Goal: Complete application form

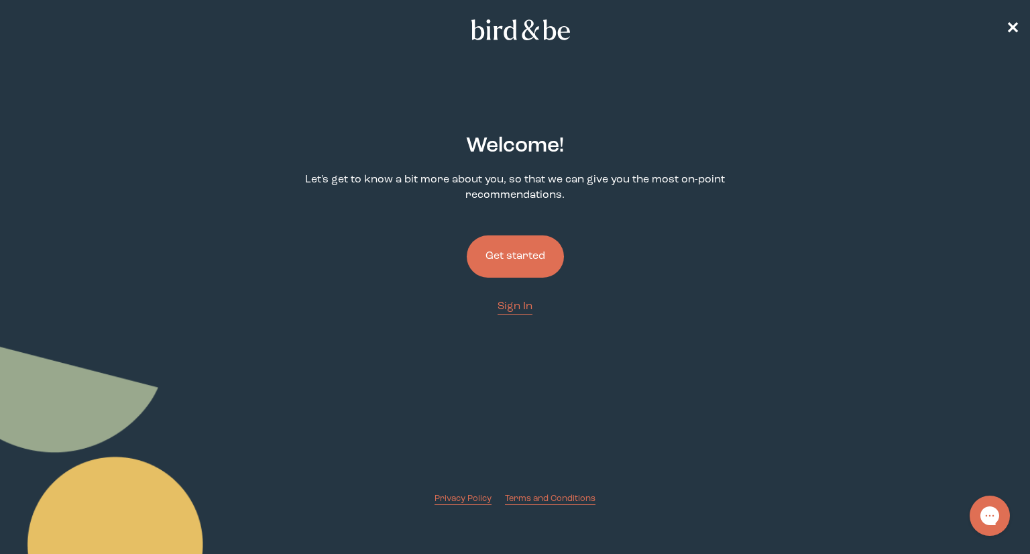
click at [494, 249] on button "Get started" at bounding box center [515, 256] width 97 height 42
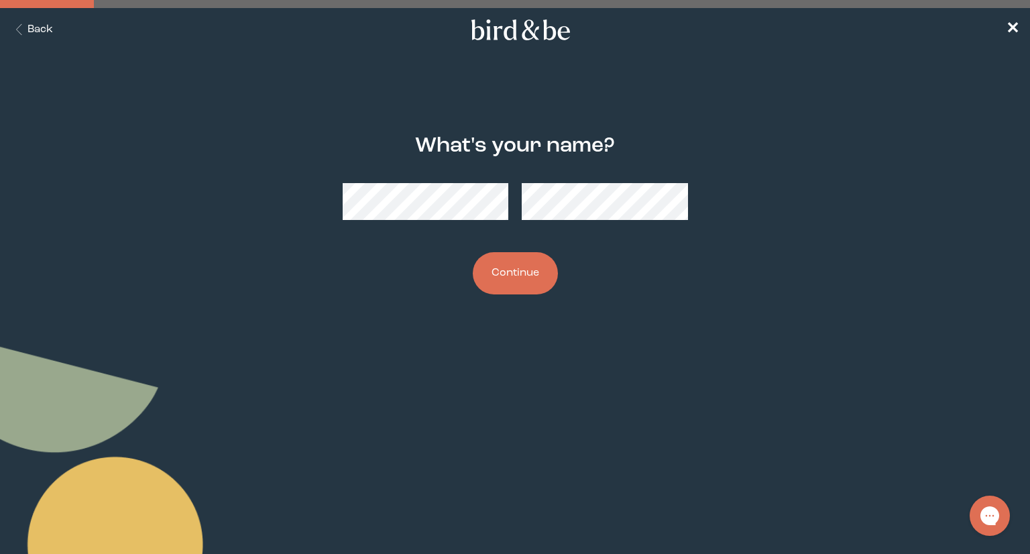
click at [508, 285] on button "Continue" at bounding box center [515, 273] width 85 height 42
click at [494, 272] on button "Continue" at bounding box center [515, 273] width 85 height 42
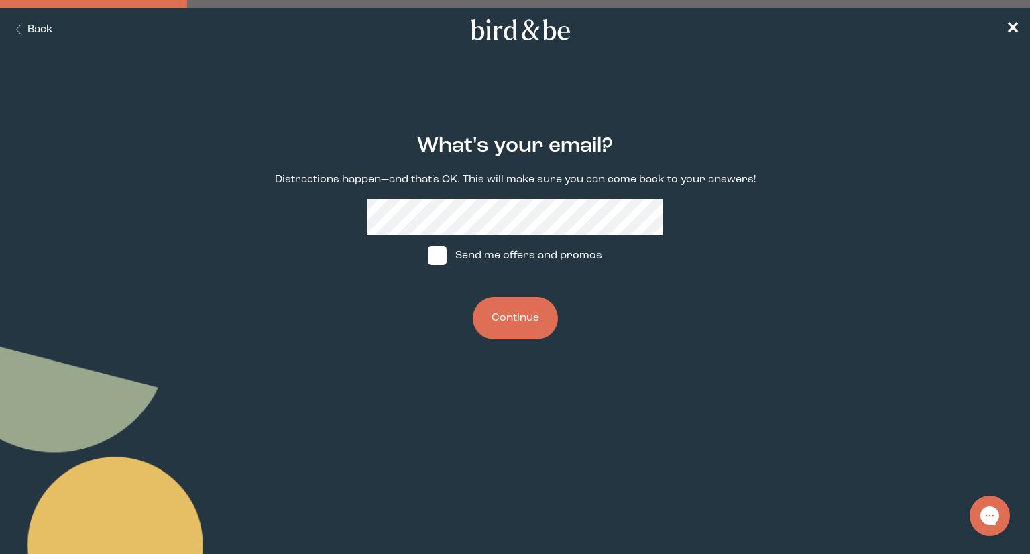
click at [490, 331] on button "Continue" at bounding box center [515, 318] width 85 height 42
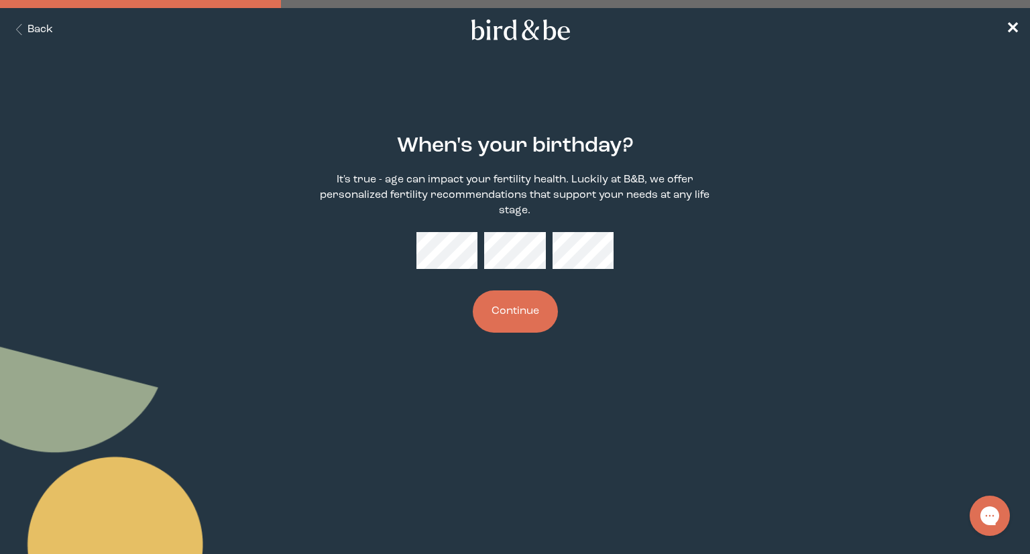
click at [512, 314] on button "Continue" at bounding box center [515, 311] width 85 height 42
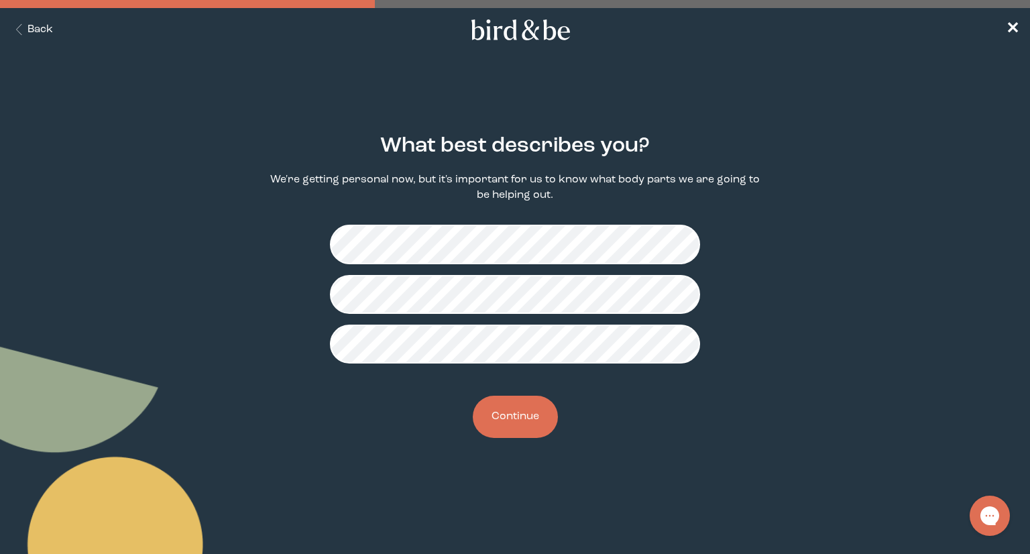
click at [542, 415] on button "Continue" at bounding box center [515, 417] width 85 height 42
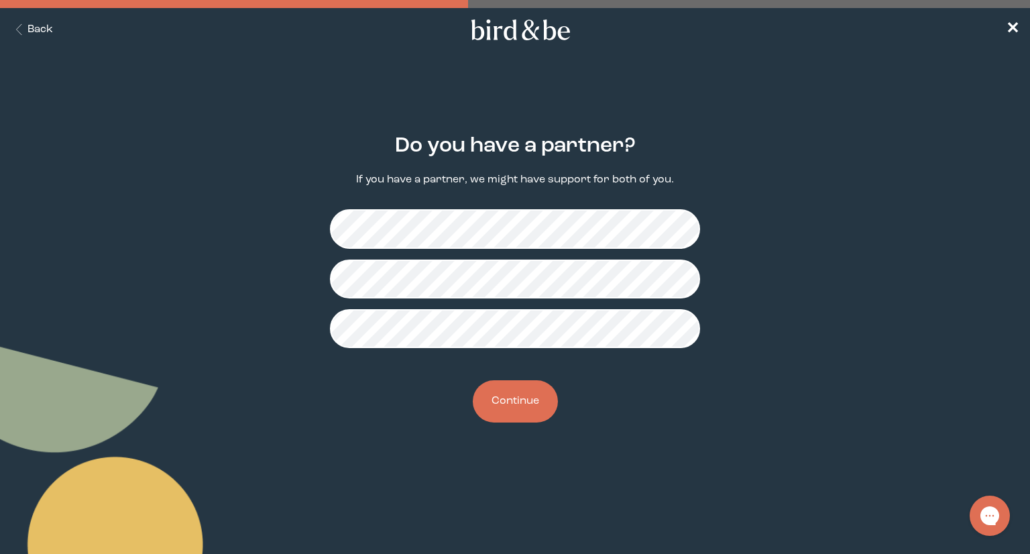
click at [510, 398] on button "Continue" at bounding box center [515, 401] width 85 height 42
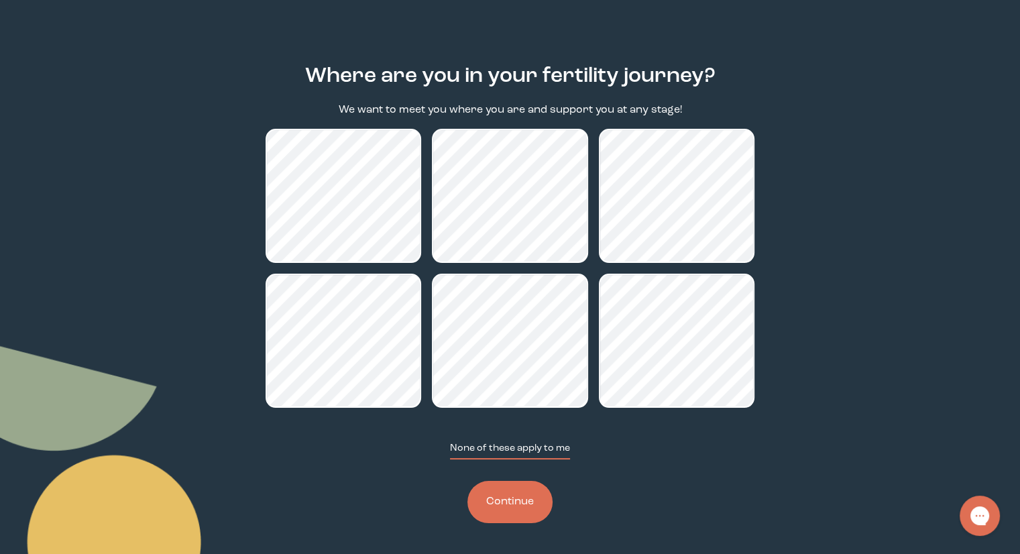
scroll to position [72, 0]
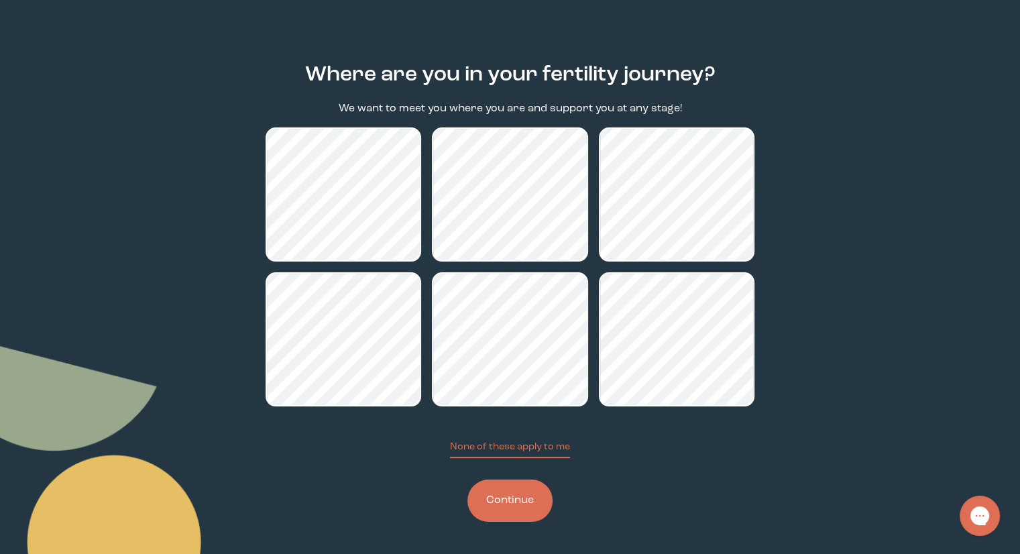
click at [508, 513] on button "Continue" at bounding box center [509, 500] width 85 height 42
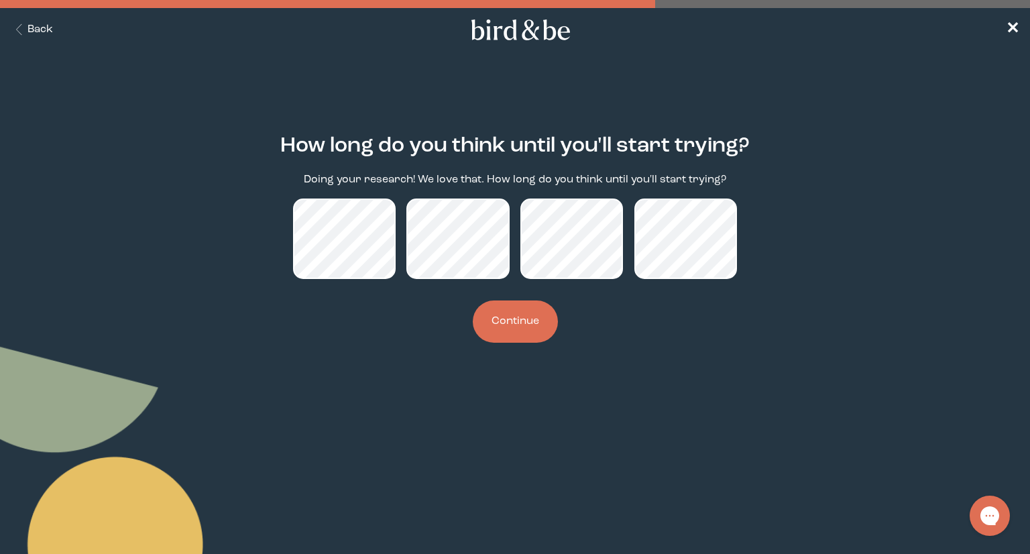
click at [512, 325] on button "Continue" at bounding box center [515, 321] width 85 height 42
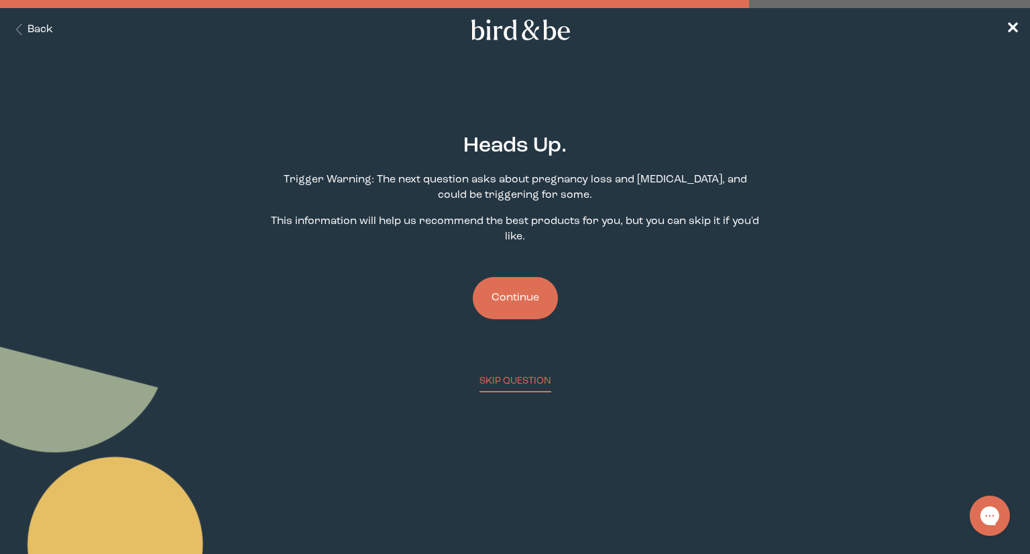
click at [545, 306] on button "Continue" at bounding box center [515, 298] width 85 height 42
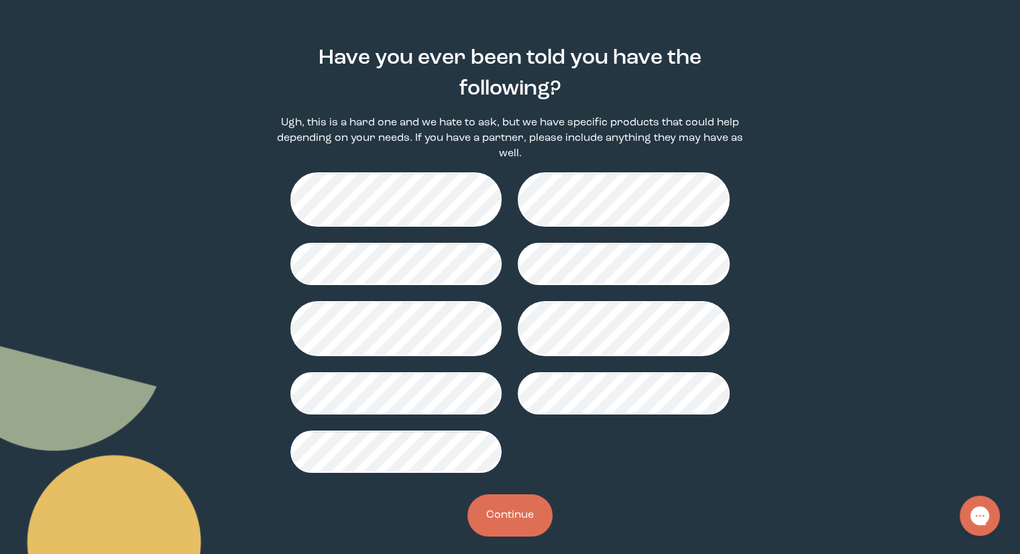
scroll to position [89, 0]
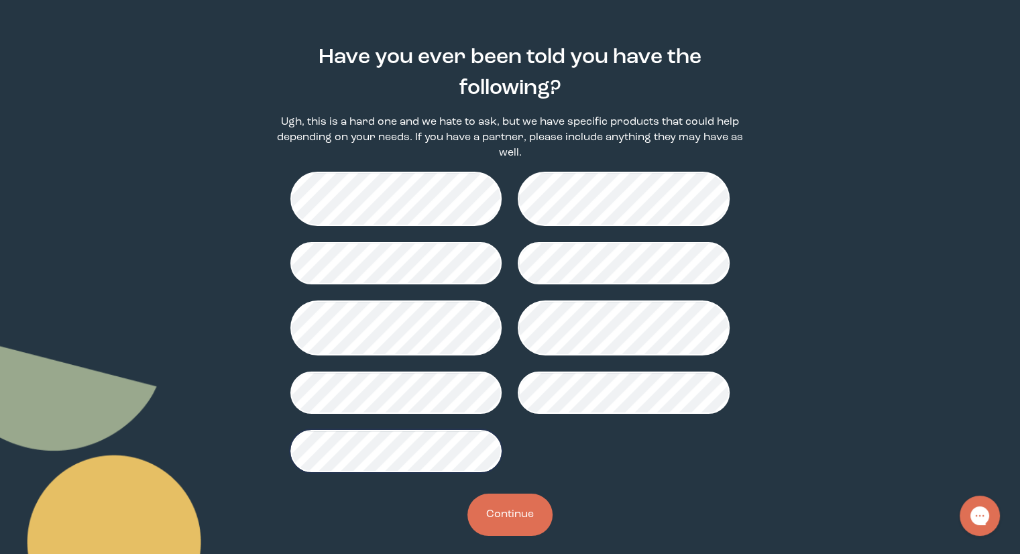
click at [496, 494] on button "Continue" at bounding box center [509, 515] width 85 height 42
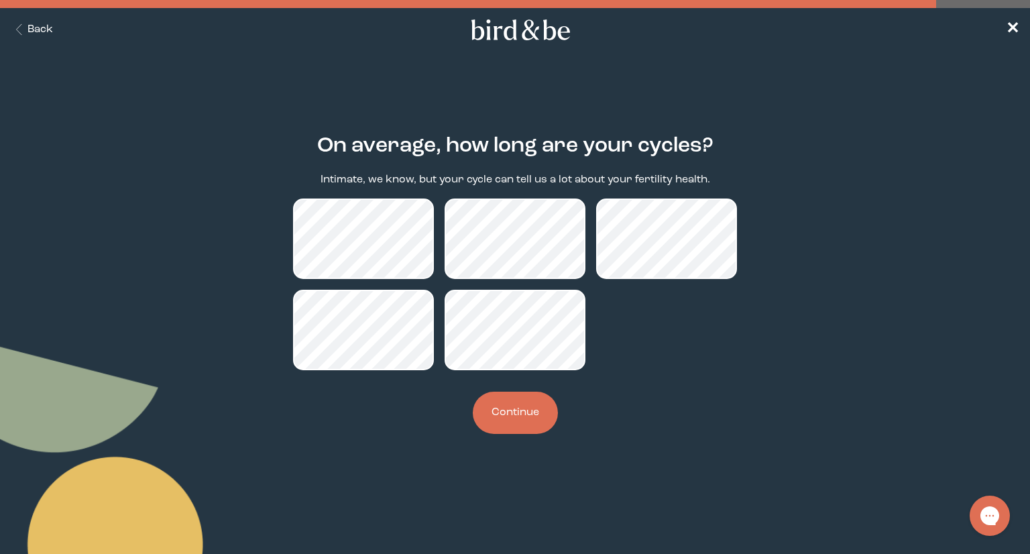
click at [511, 416] on button "Continue" at bounding box center [515, 413] width 85 height 42
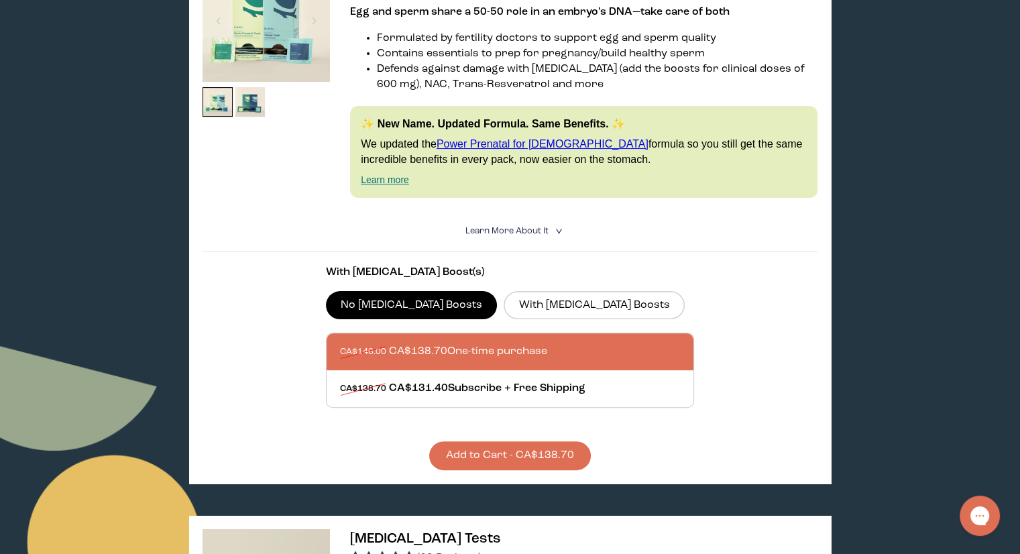
scroll to position [67, 0]
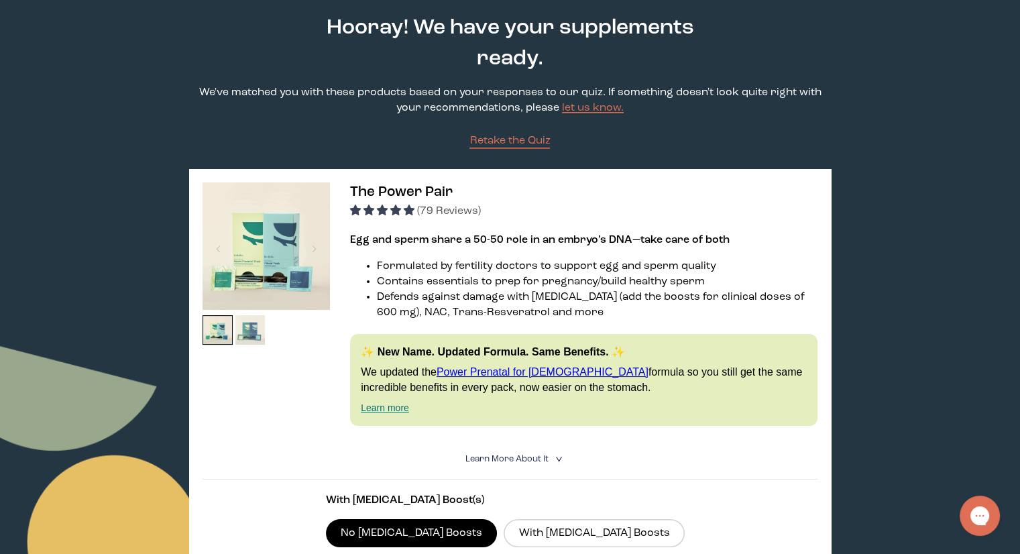
click at [252, 326] on img at bounding box center [250, 330] width 30 height 30
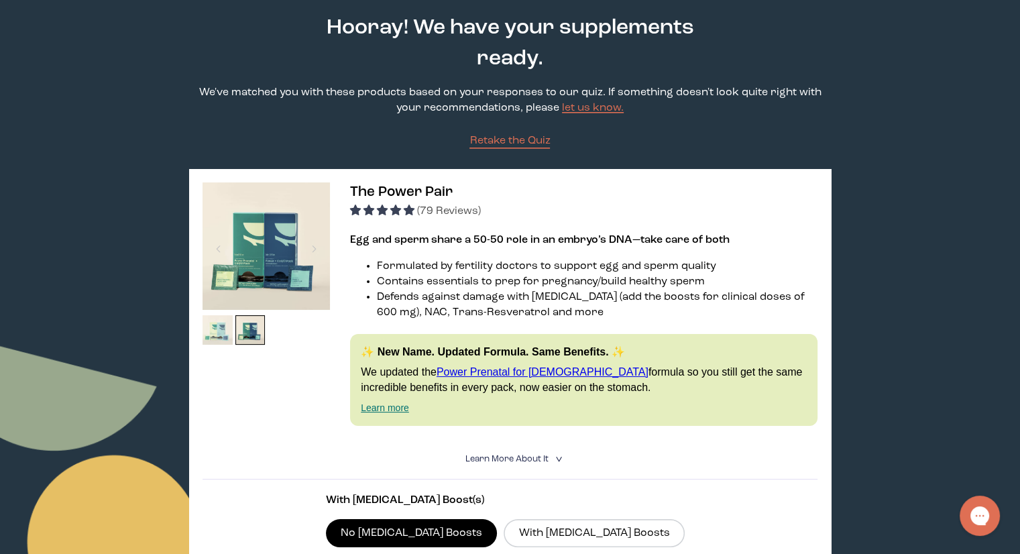
click at [225, 337] on img at bounding box center [218, 330] width 30 height 30
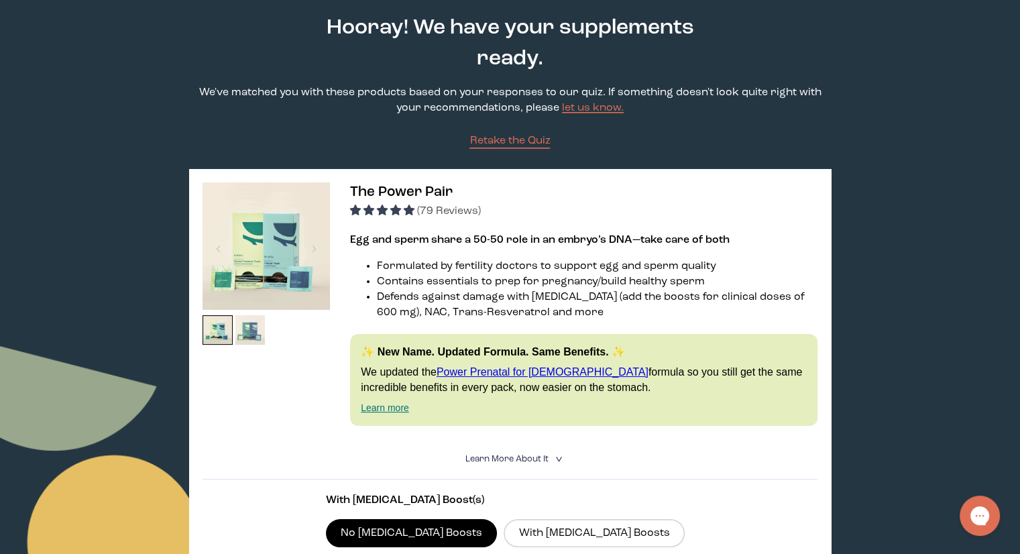
click at [244, 333] on img at bounding box center [250, 330] width 30 height 30
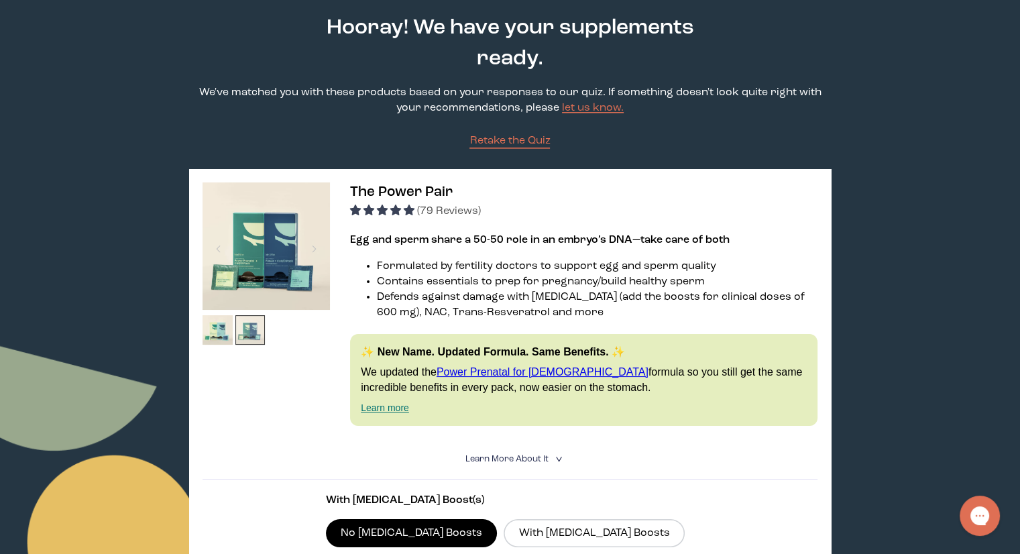
click at [244, 333] on img at bounding box center [250, 330] width 30 height 30
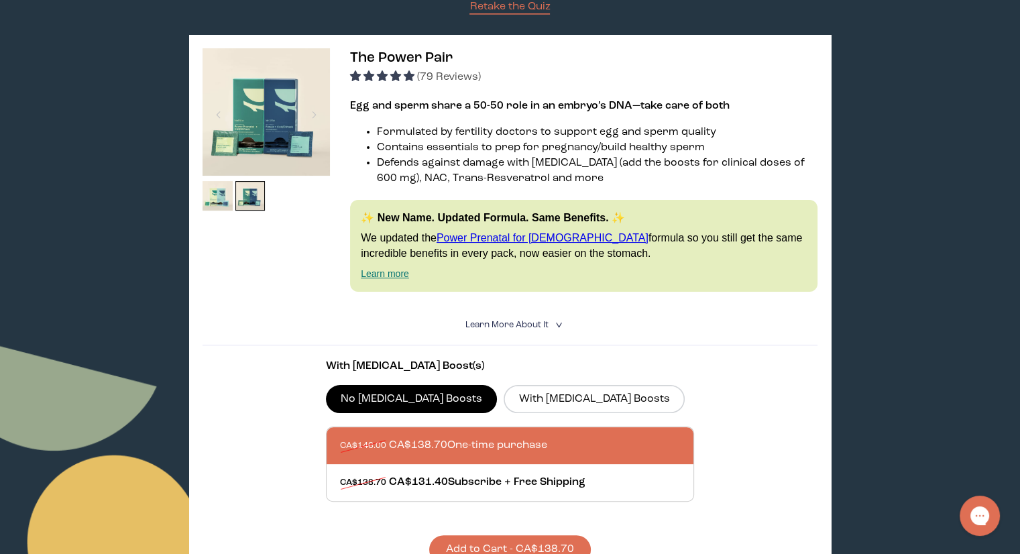
scroll to position [0, 0]
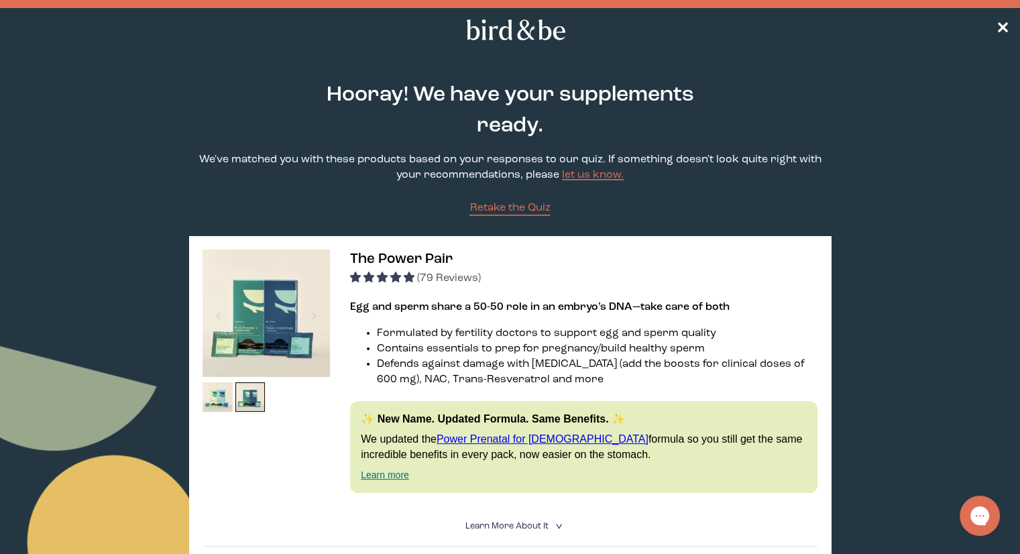
click at [383, 260] on span "The Power Pair" at bounding box center [401, 259] width 103 height 14
click at [300, 329] on img at bounding box center [266, 312] width 127 height 127
click at [380, 264] on span "The Power Pair" at bounding box center [401, 259] width 103 height 14
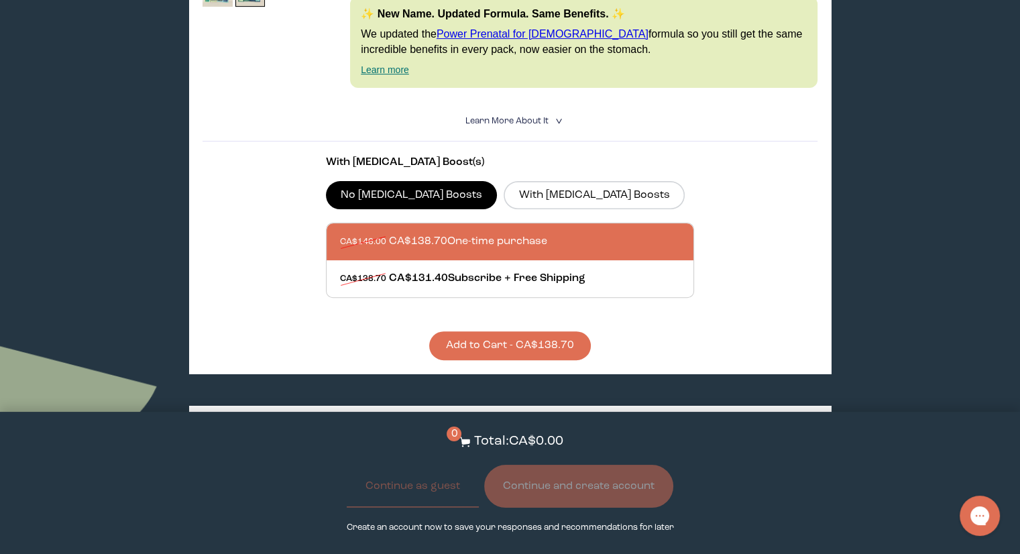
scroll to position [268, 0]
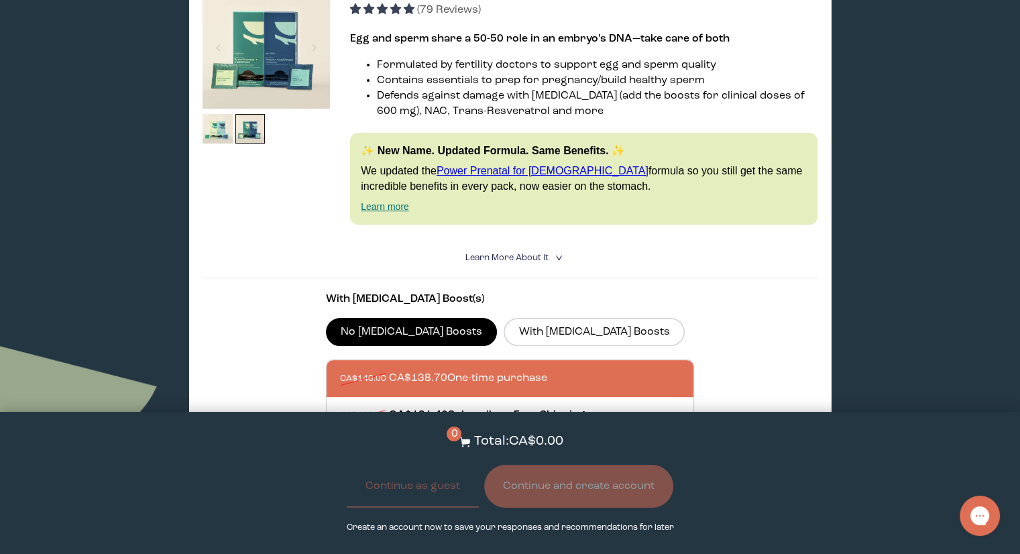
click at [525, 247] on details "Learn More About it < What makes it special 30 daily packs to simplify your rou…" at bounding box center [510, 258] width 615 height 40
click at [528, 258] on span "Learn More About it" at bounding box center [506, 257] width 83 height 9
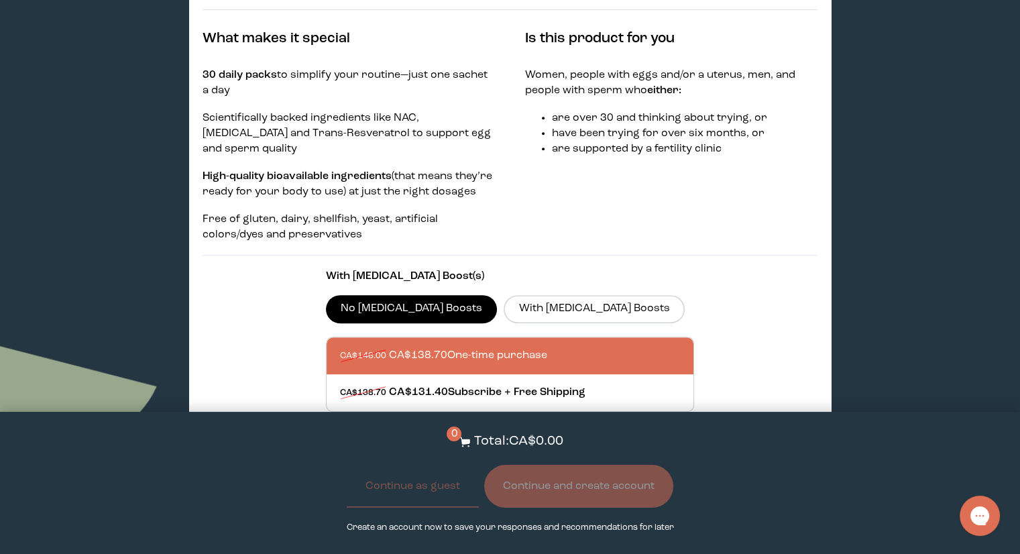
scroll to position [201, 0]
